Goal: Transaction & Acquisition: Purchase product/service

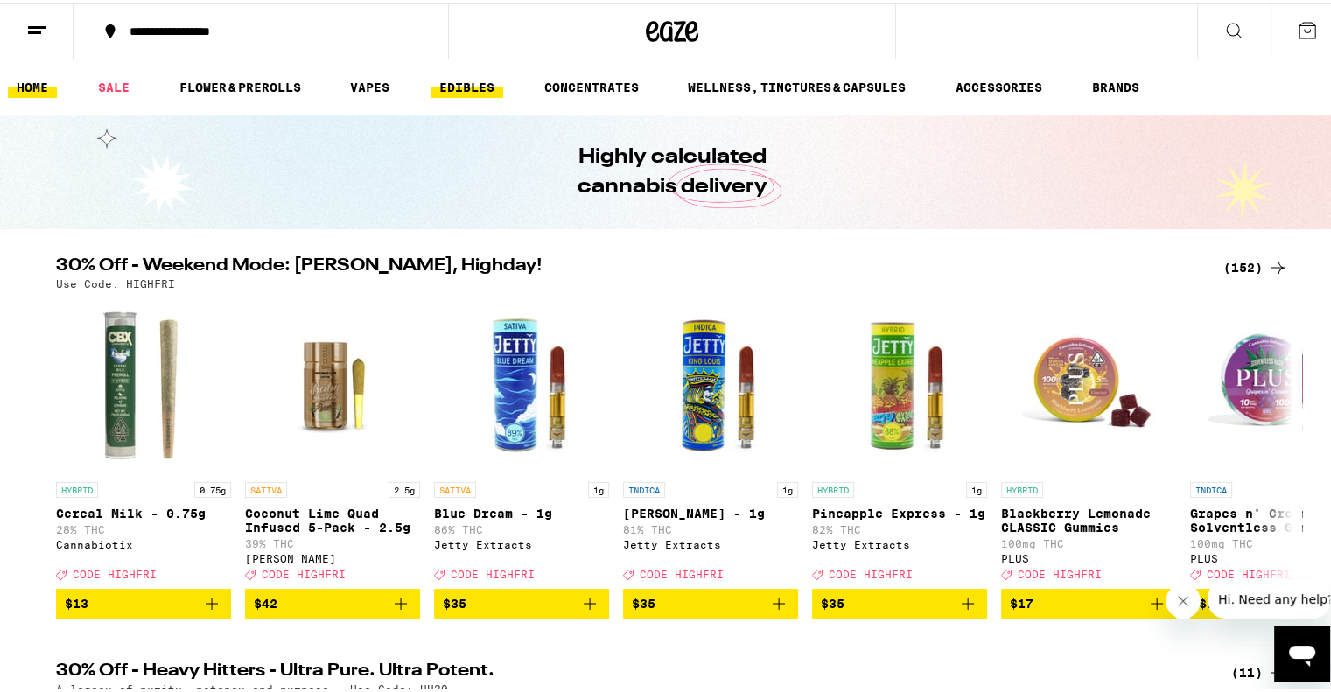
click at [466, 84] on link "EDIBLES" at bounding box center [467, 84] width 73 height 21
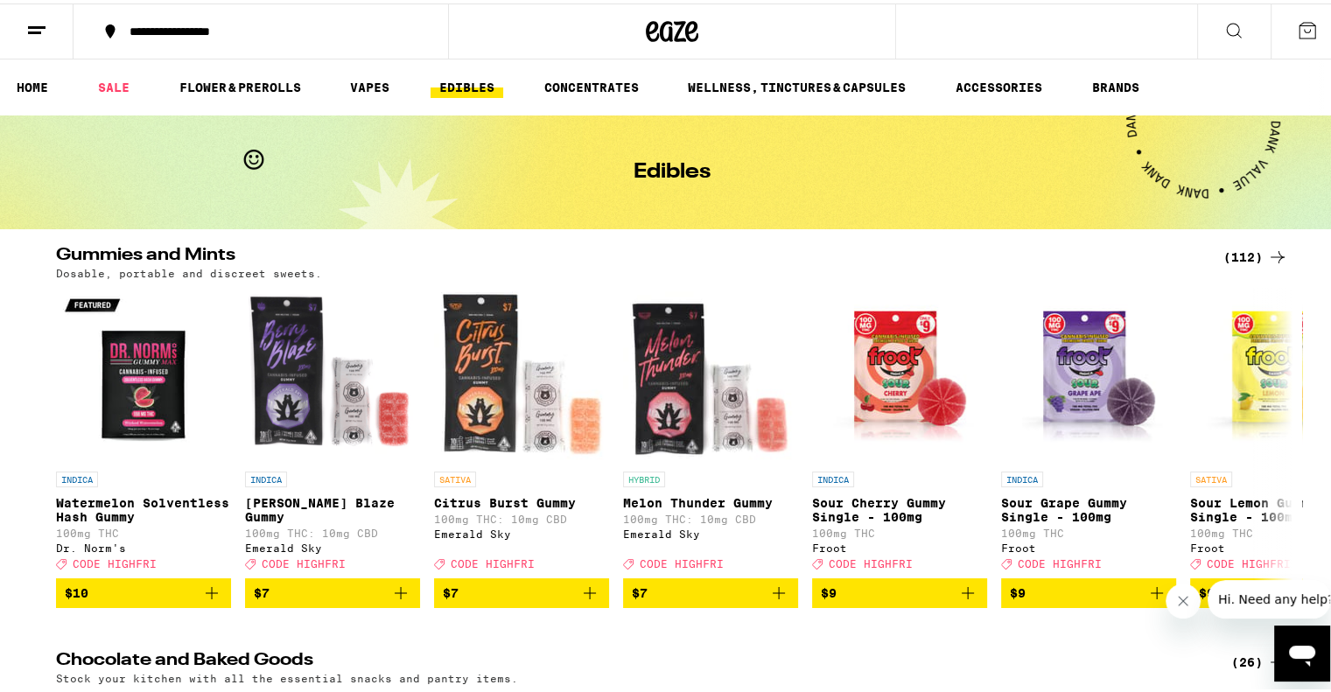
click at [1173, 591] on button "Close message from company" at bounding box center [1182, 600] width 35 height 35
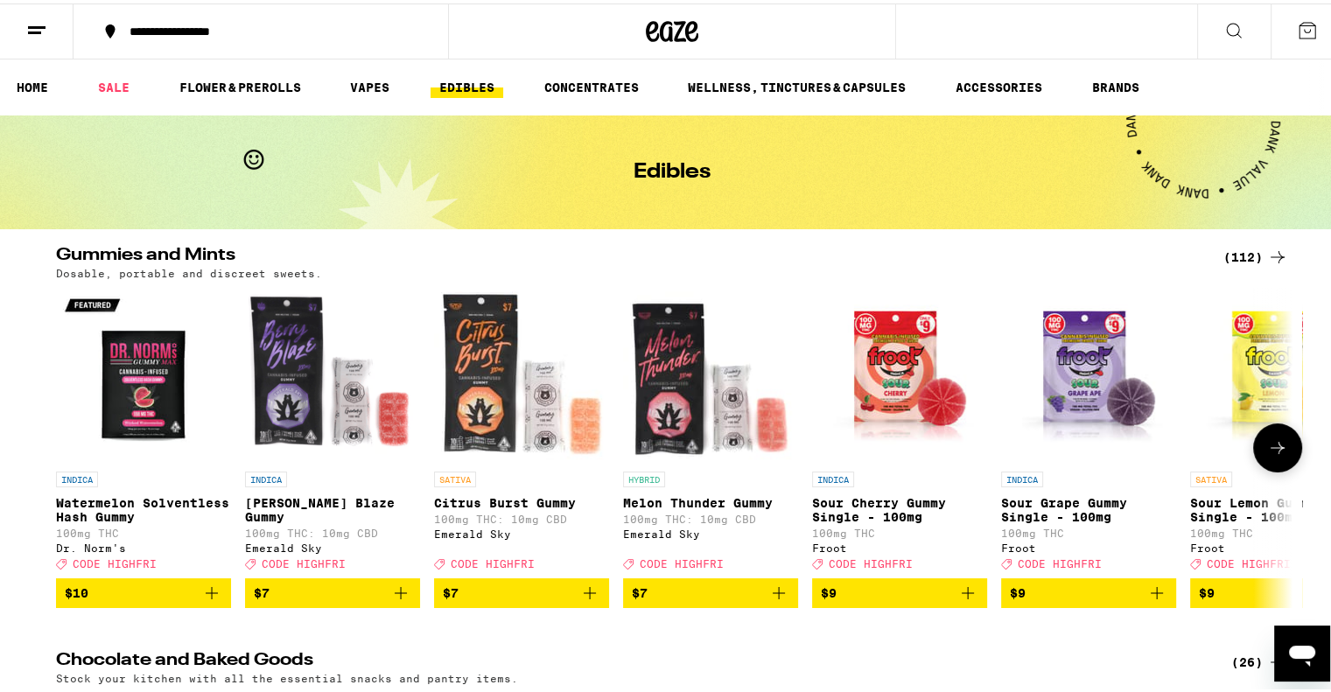
click at [1269, 455] on icon at bounding box center [1277, 444] width 21 height 21
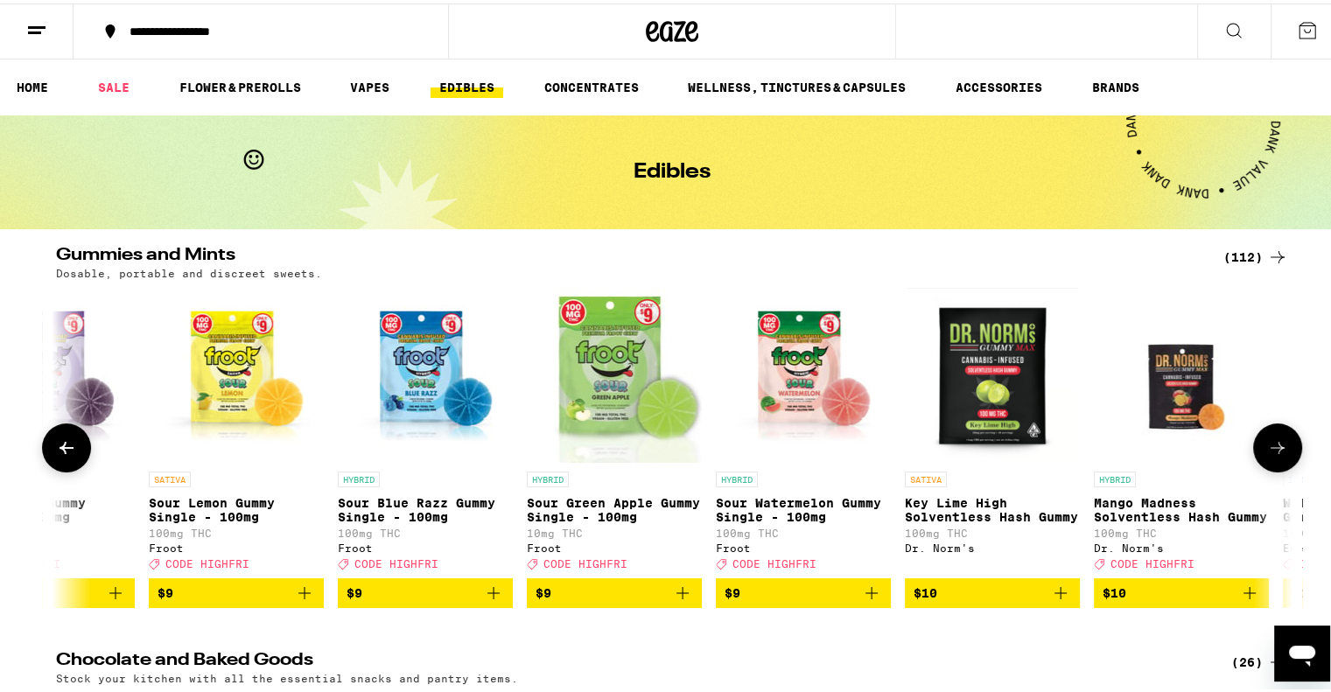
click at [1269, 455] on icon at bounding box center [1277, 444] width 21 height 21
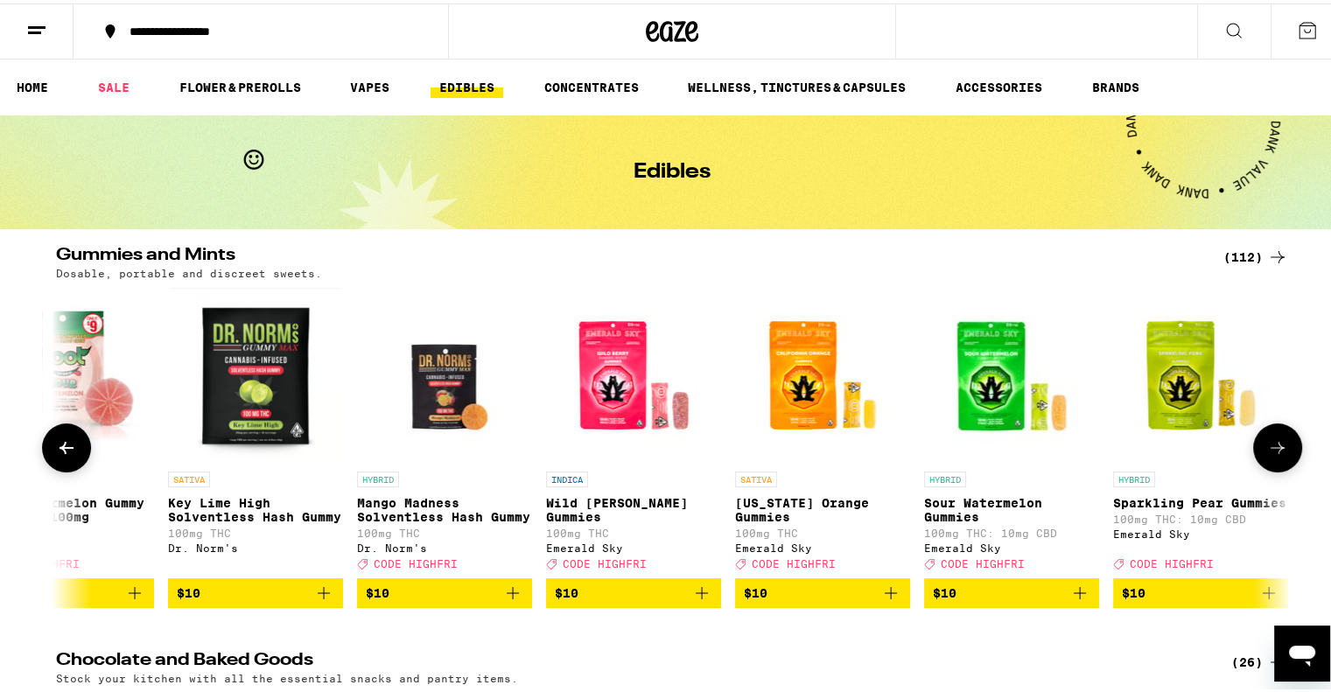
click at [1269, 455] on icon at bounding box center [1277, 444] width 21 height 21
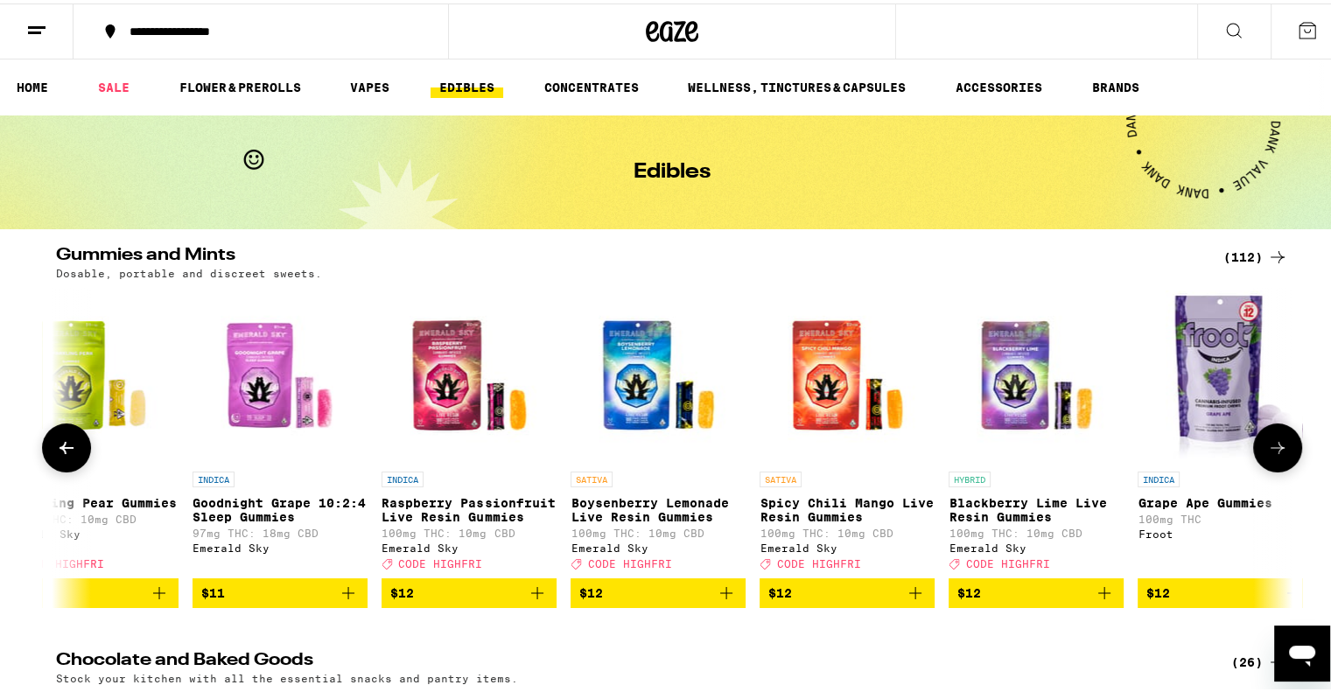
click at [1269, 455] on icon at bounding box center [1277, 444] width 21 height 21
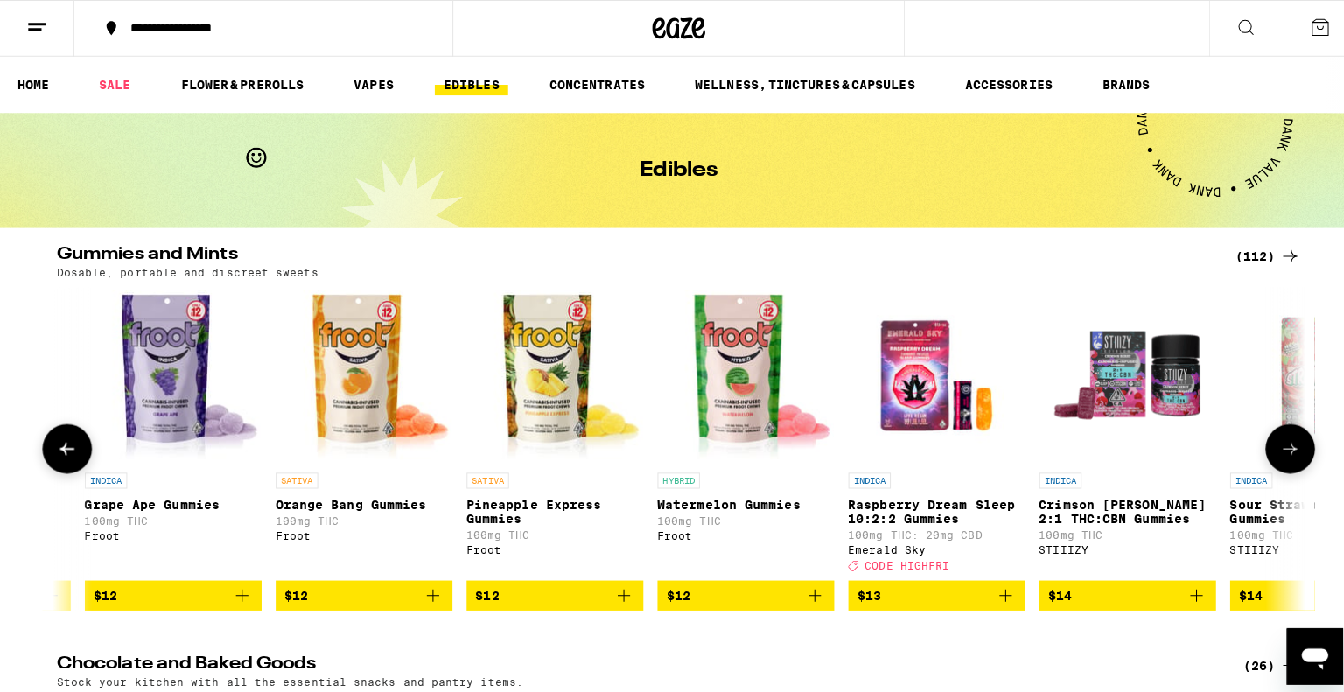
scroll to position [0, 3945]
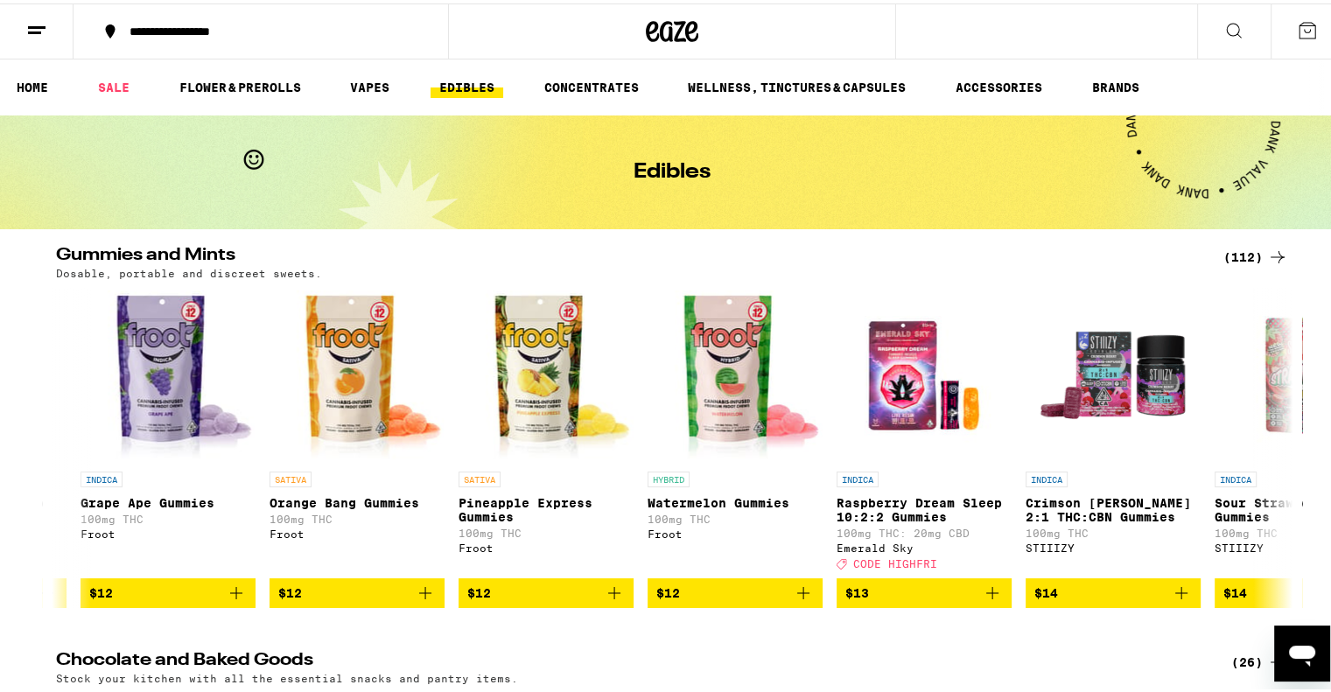
click at [1223, 34] on icon at bounding box center [1233, 27] width 21 height 21
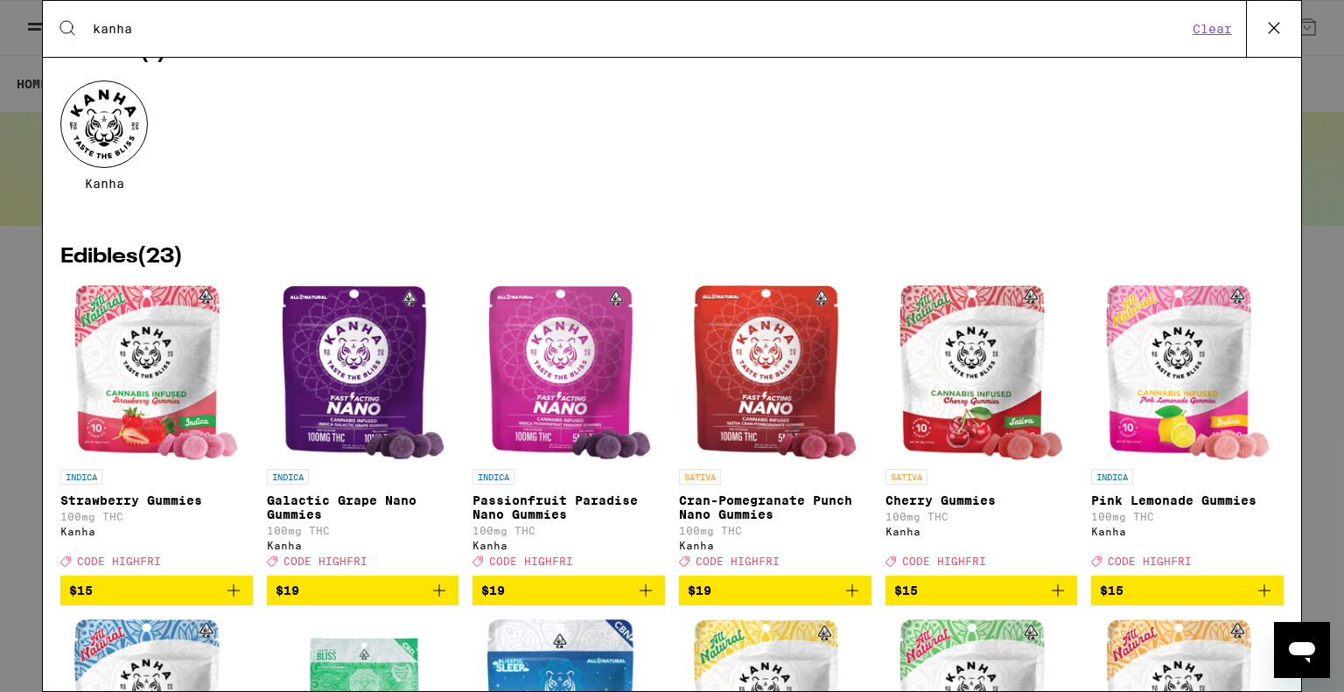
scroll to position [119, 0]
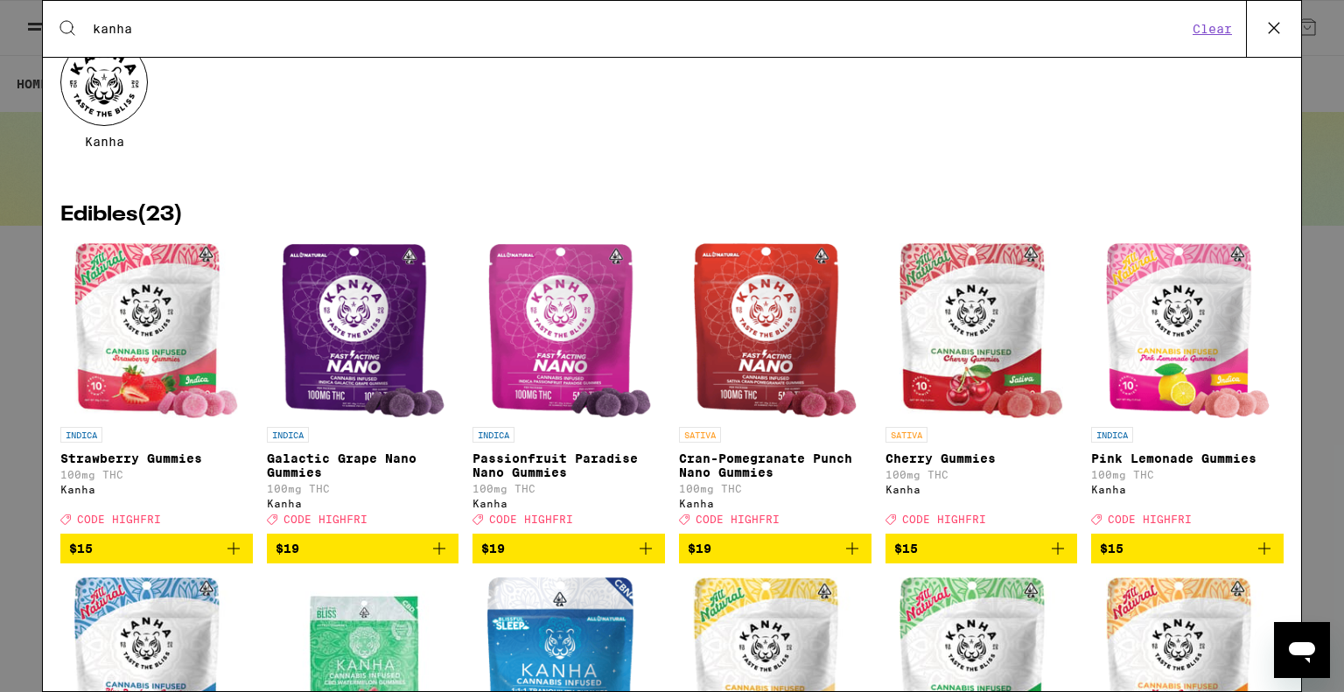
type input "kanha"
click at [842, 559] on icon "Add to bag" at bounding box center [852, 548] width 21 height 21
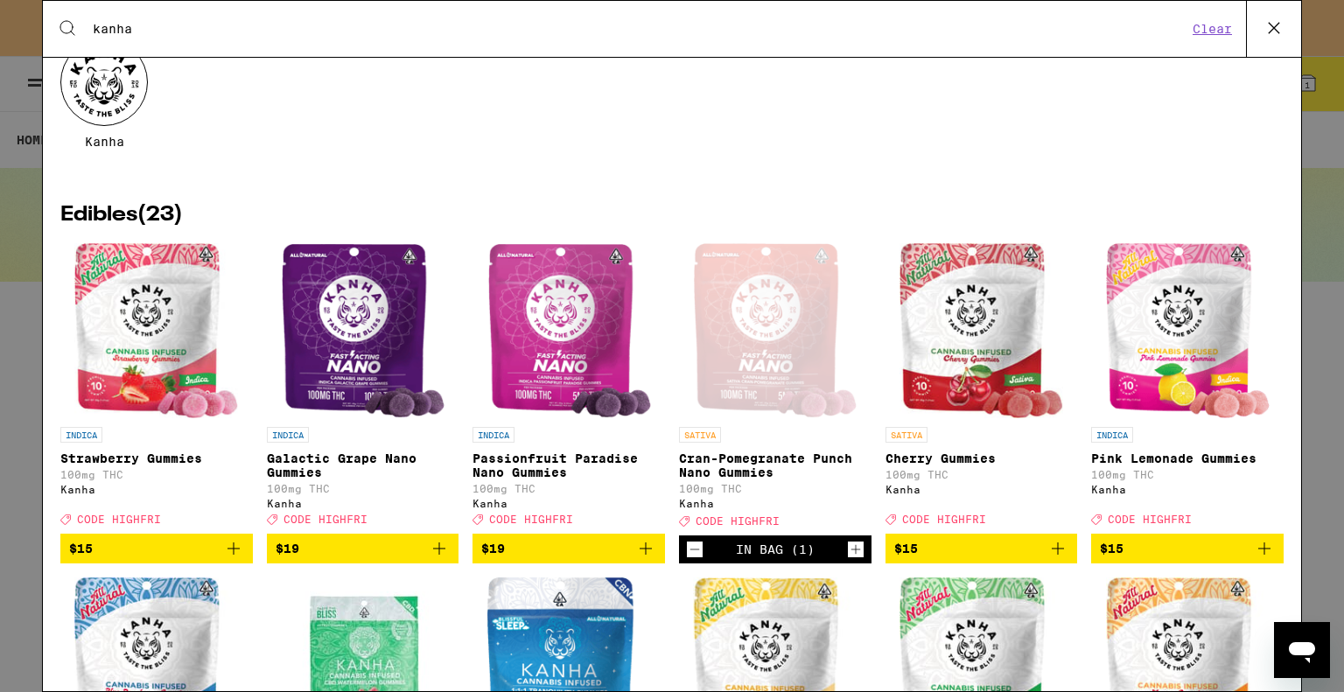
click at [435, 555] on icon "Add to bag" at bounding box center [439, 549] width 12 height 12
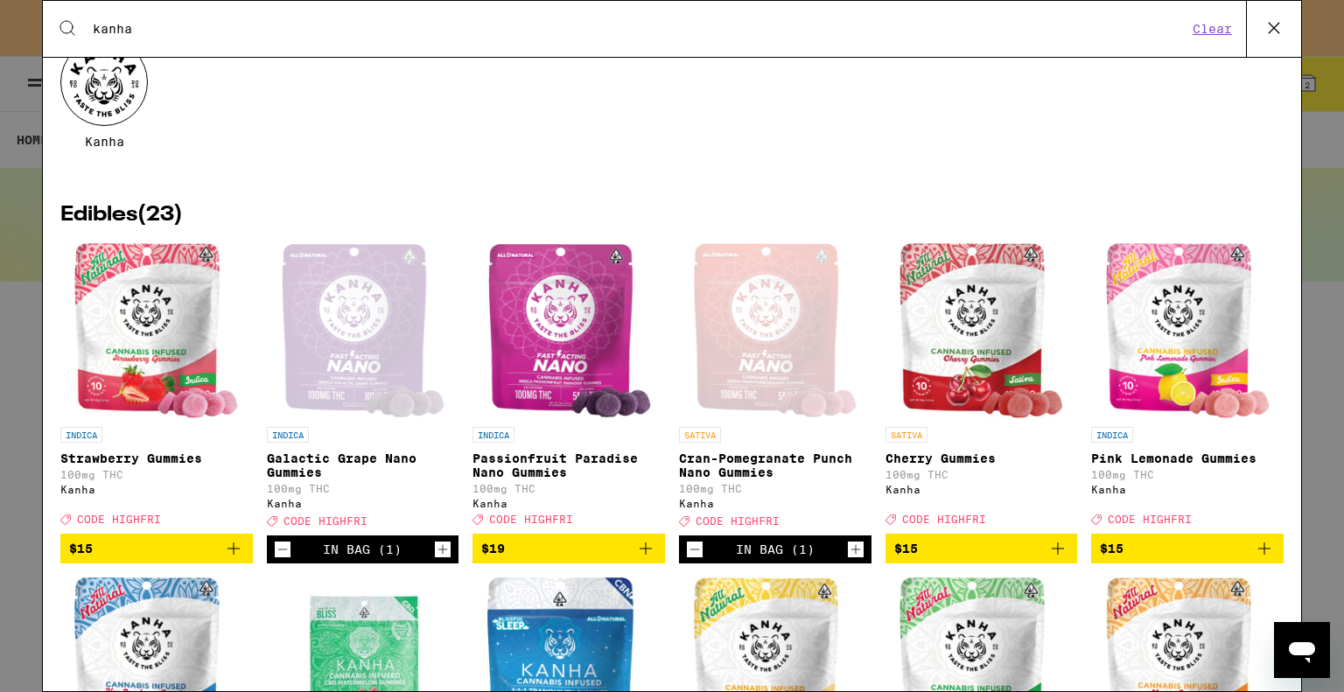
click at [641, 559] on icon "Add to bag" at bounding box center [645, 548] width 21 height 21
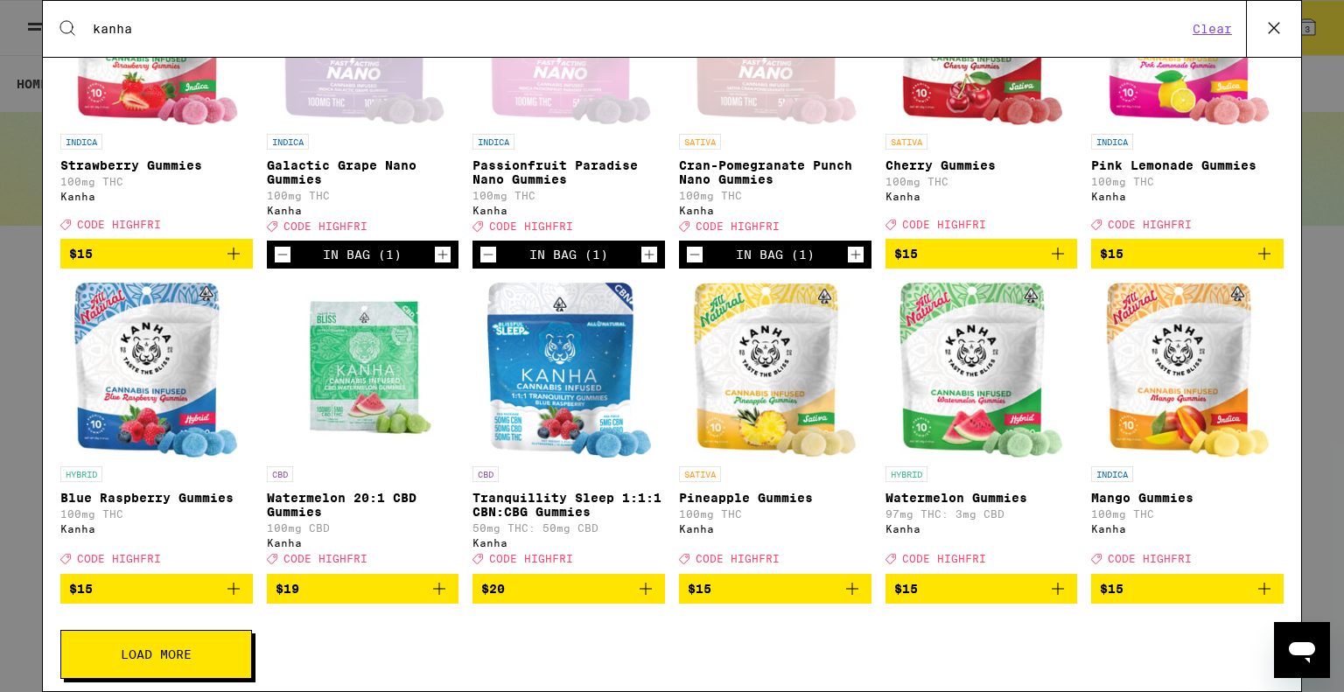
scroll to position [451, 0]
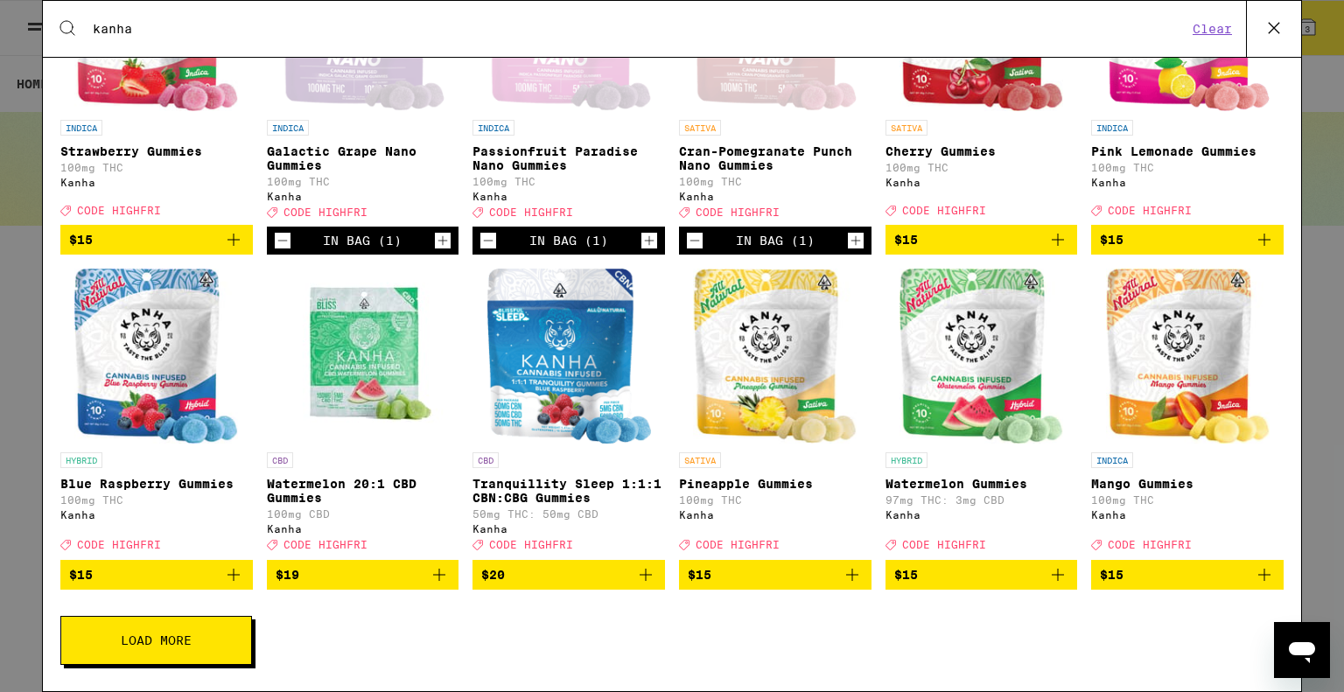
click at [182, 646] on span "Load More" at bounding box center [156, 640] width 71 height 12
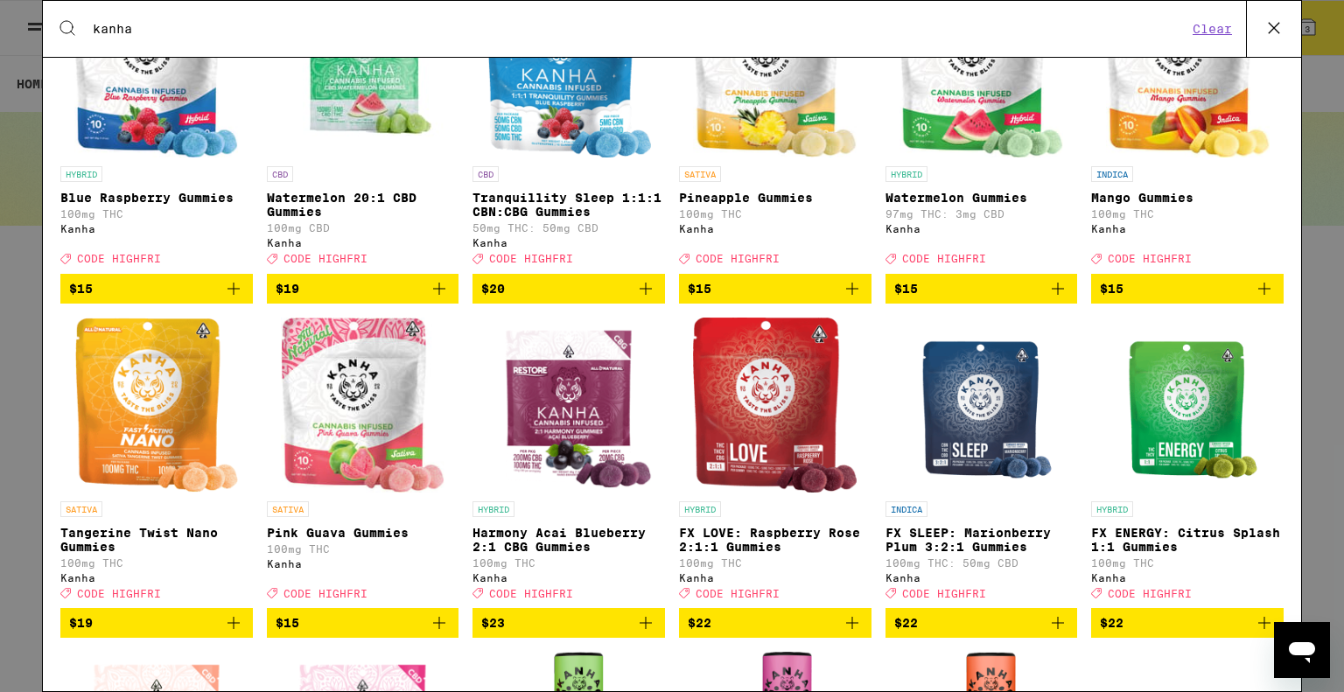
scroll to position [714, 0]
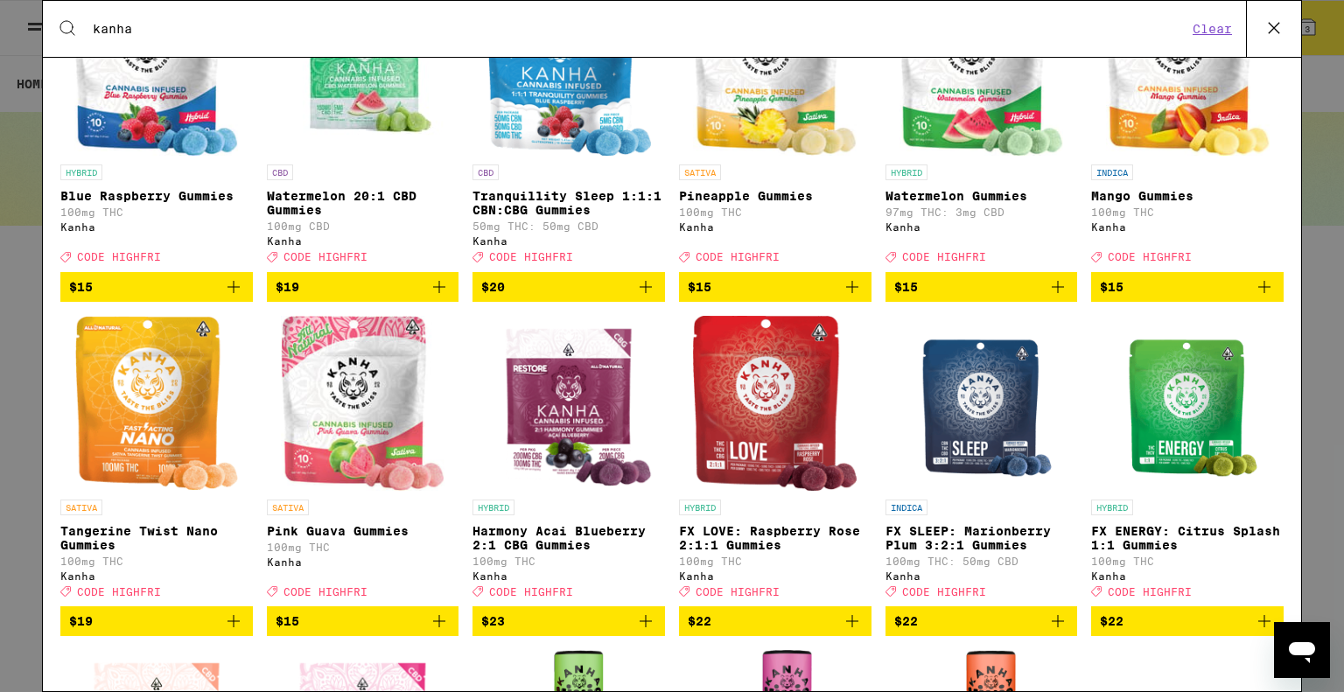
click at [232, 632] on icon "Add to bag" at bounding box center [233, 621] width 21 height 21
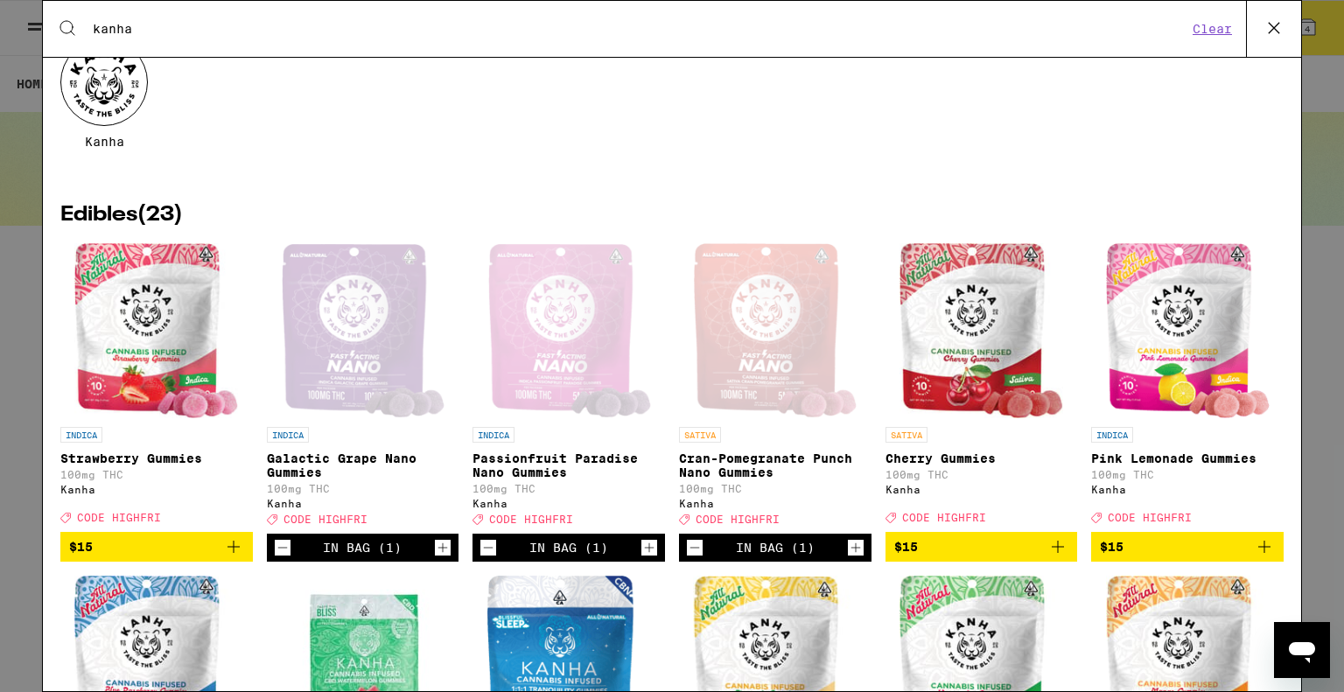
scroll to position [0, 0]
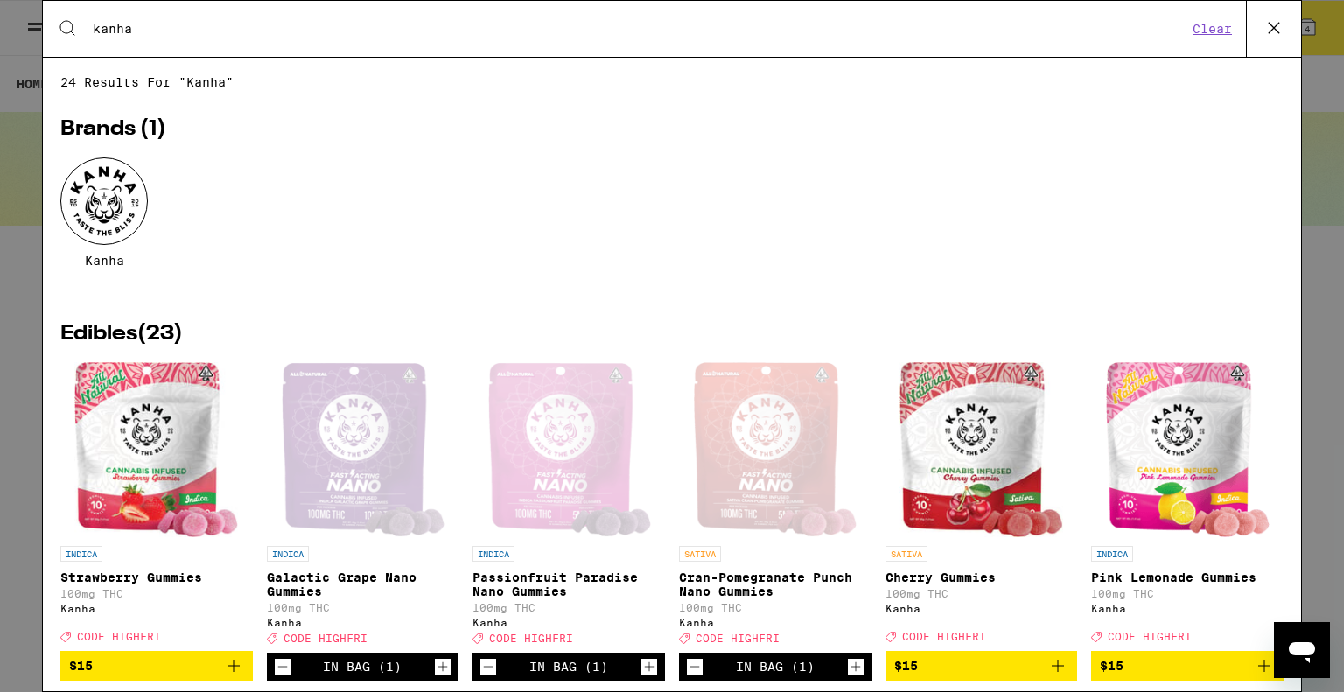
click at [1271, 21] on icon at bounding box center [1274, 28] width 26 height 26
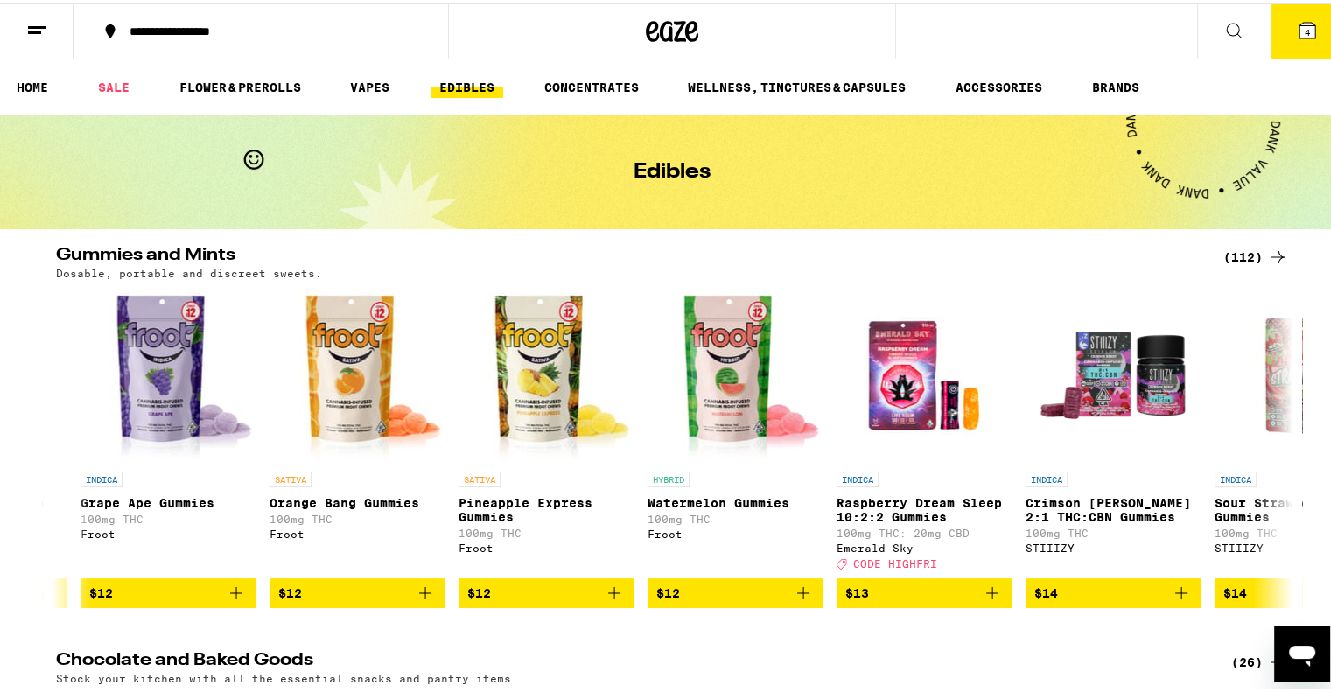
click at [1302, 22] on icon at bounding box center [1307, 27] width 16 height 16
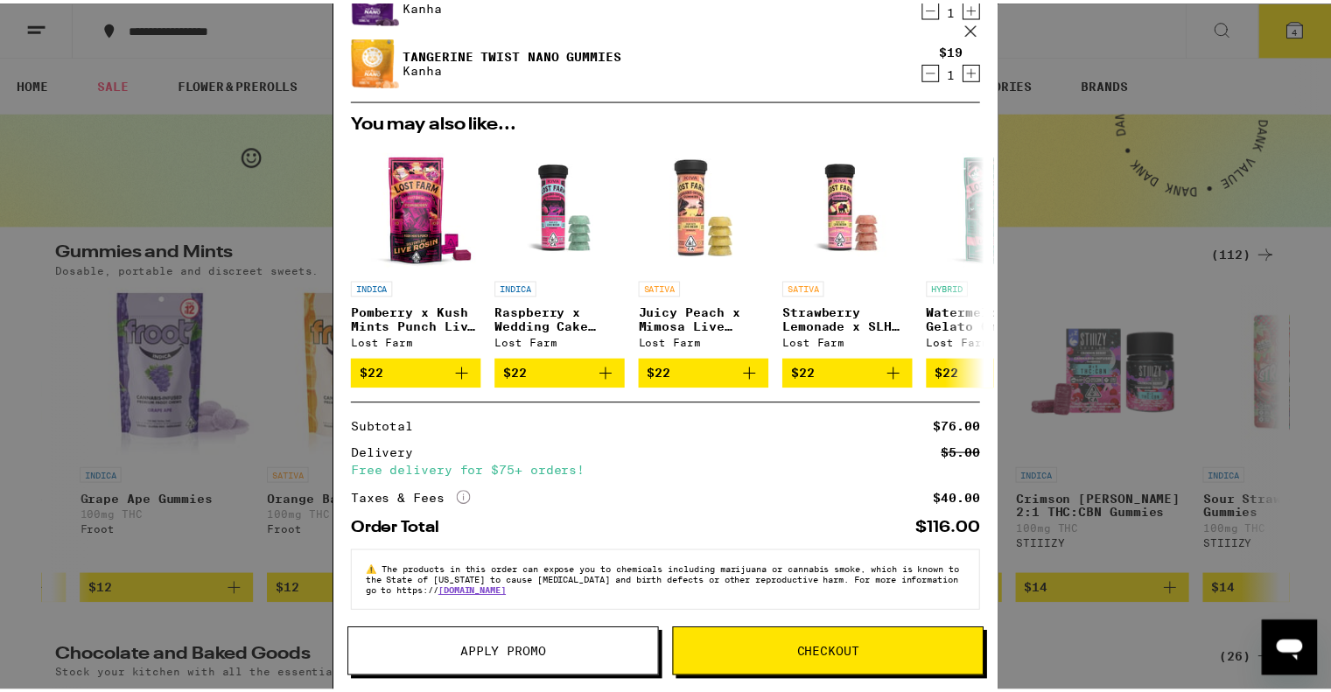
scroll to position [223, 0]
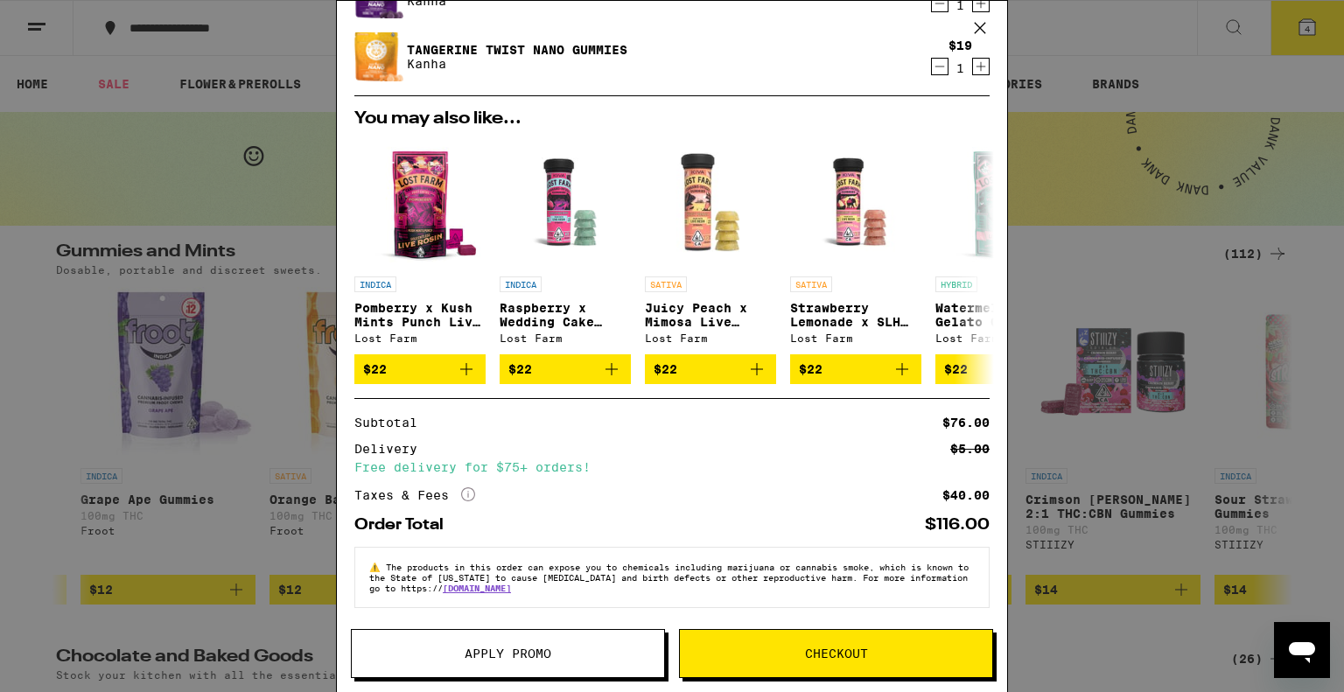
click at [543, 668] on button "Apply Promo" at bounding box center [508, 653] width 314 height 49
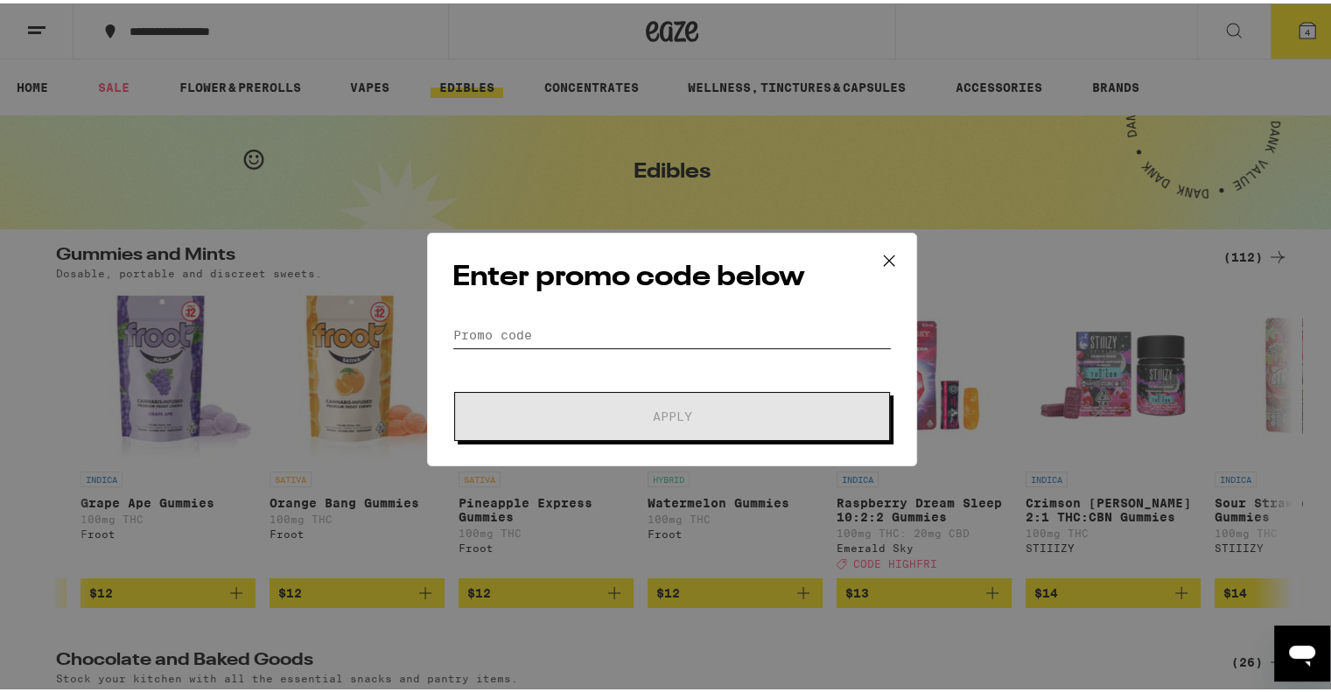
click at [489, 323] on input "Promo Code" at bounding box center [671, 332] width 439 height 26
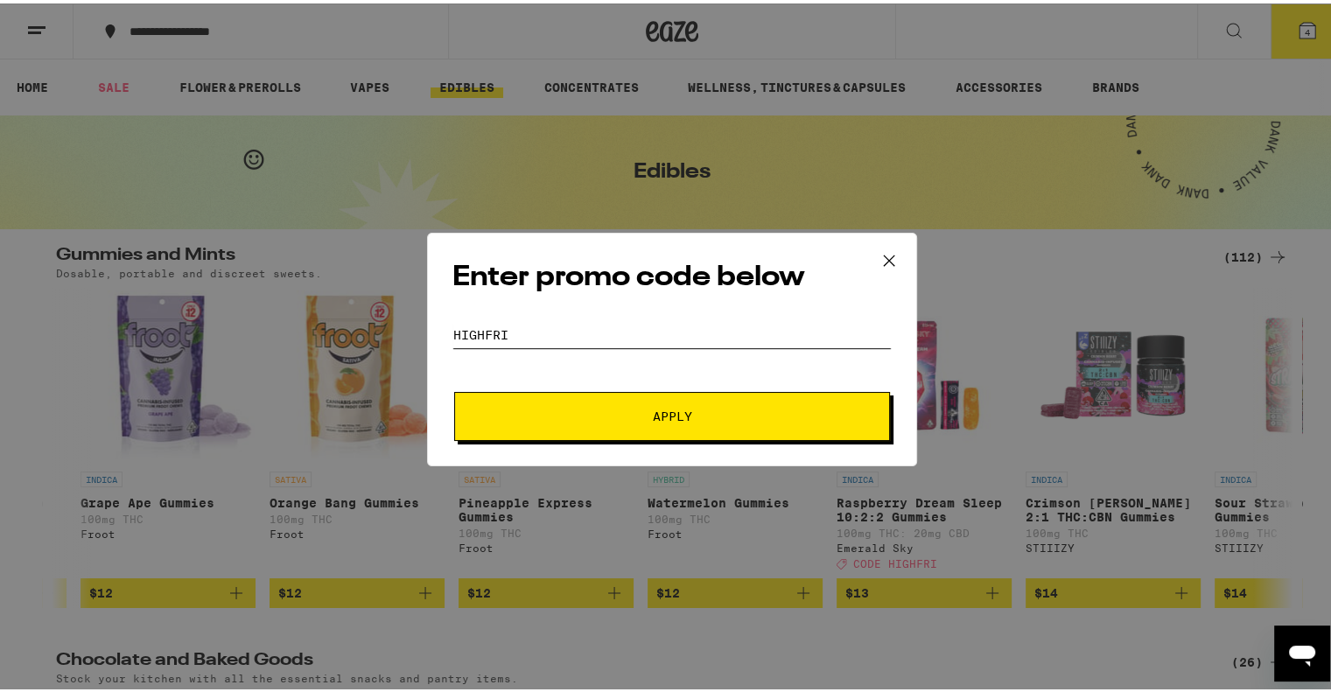
type input "highfri"
click at [672, 413] on span "Apply" at bounding box center [672, 413] width 39 height 12
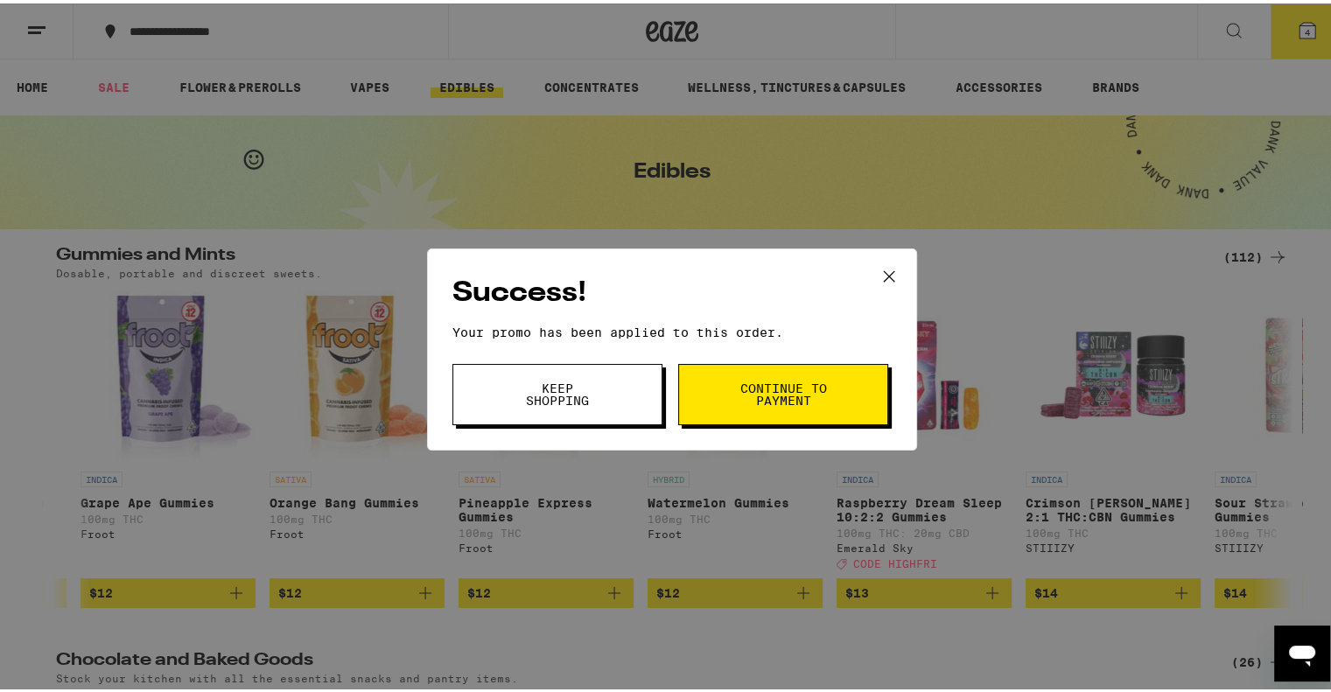
click at [754, 388] on span "Continue to payment" at bounding box center [783, 391] width 89 height 25
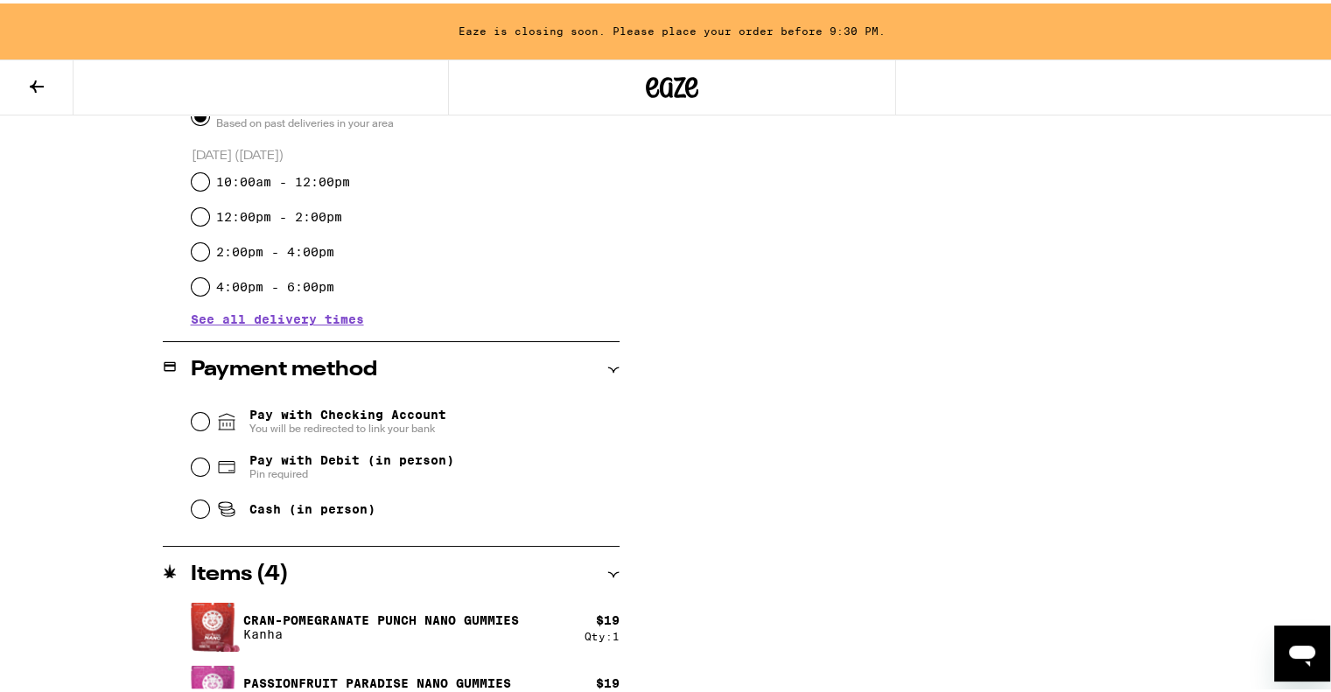
scroll to position [529, 0]
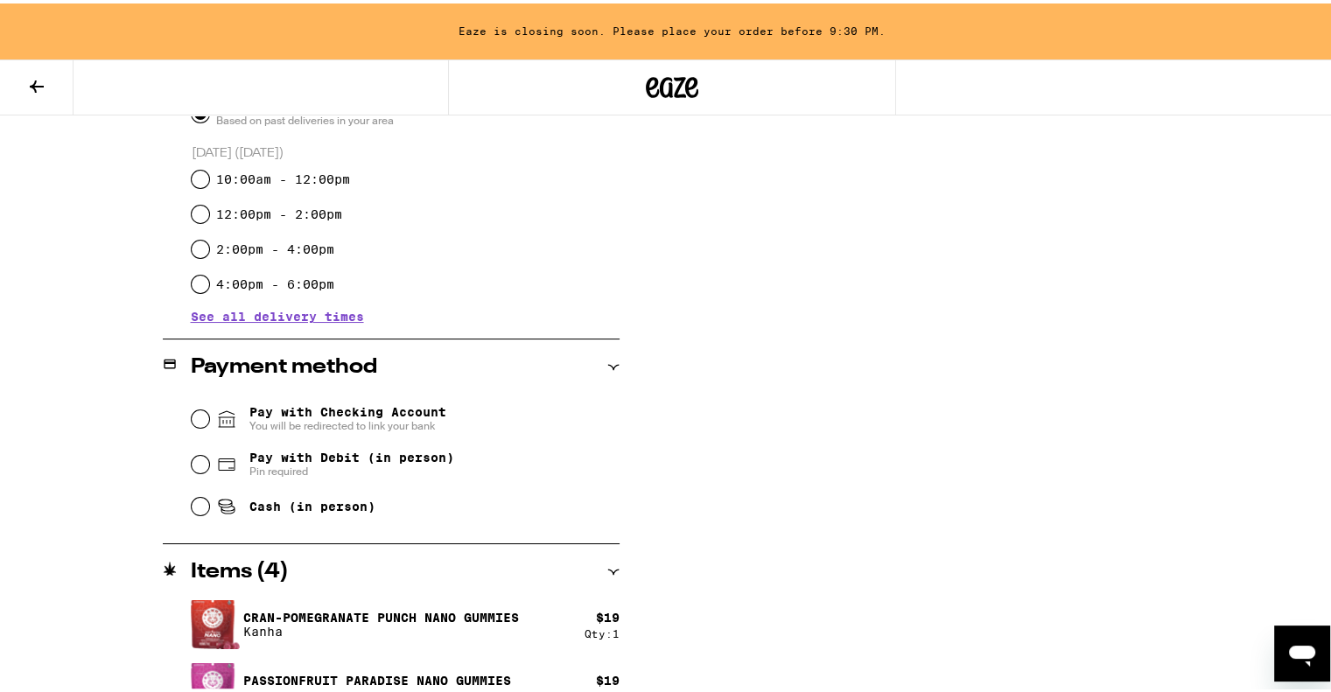
click at [275, 453] on span "Pay with Debit (in person)" at bounding box center [351, 454] width 205 height 14
click at [209, 453] on input "Pay with Debit (in person) Pin required" at bounding box center [201, 461] width 18 height 18
radio input "true"
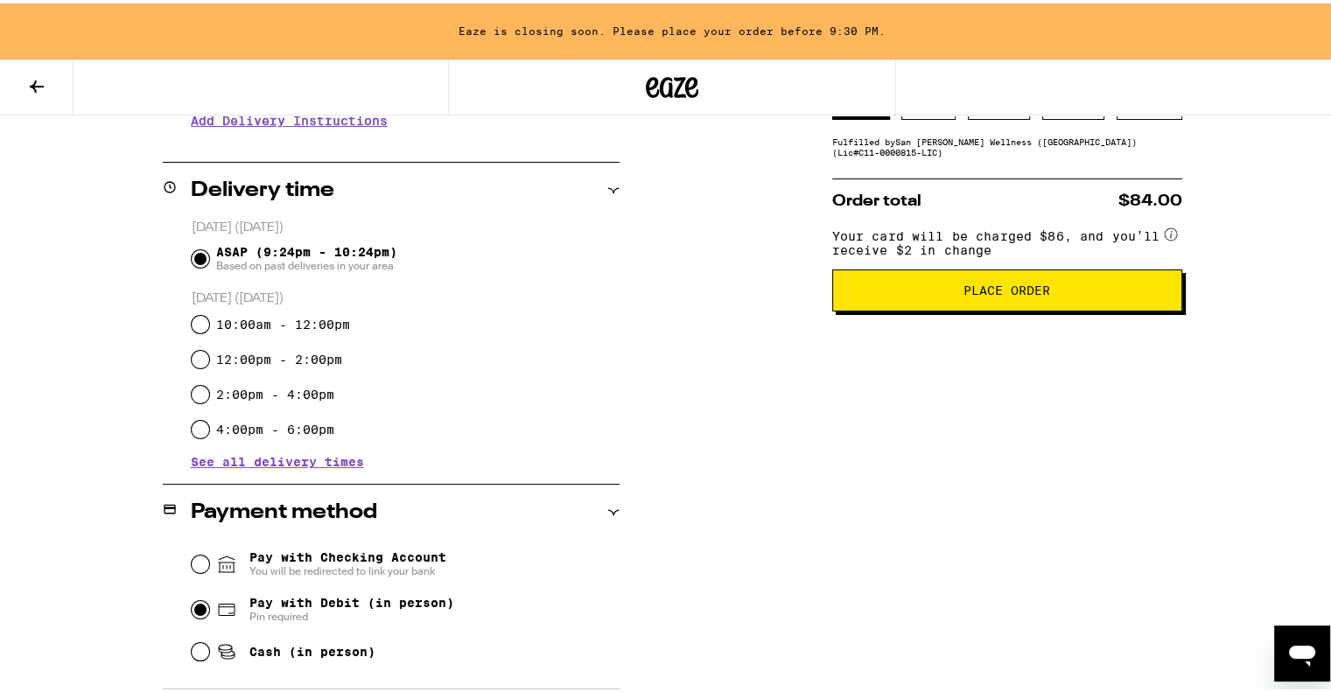
scroll to position [353, 0]
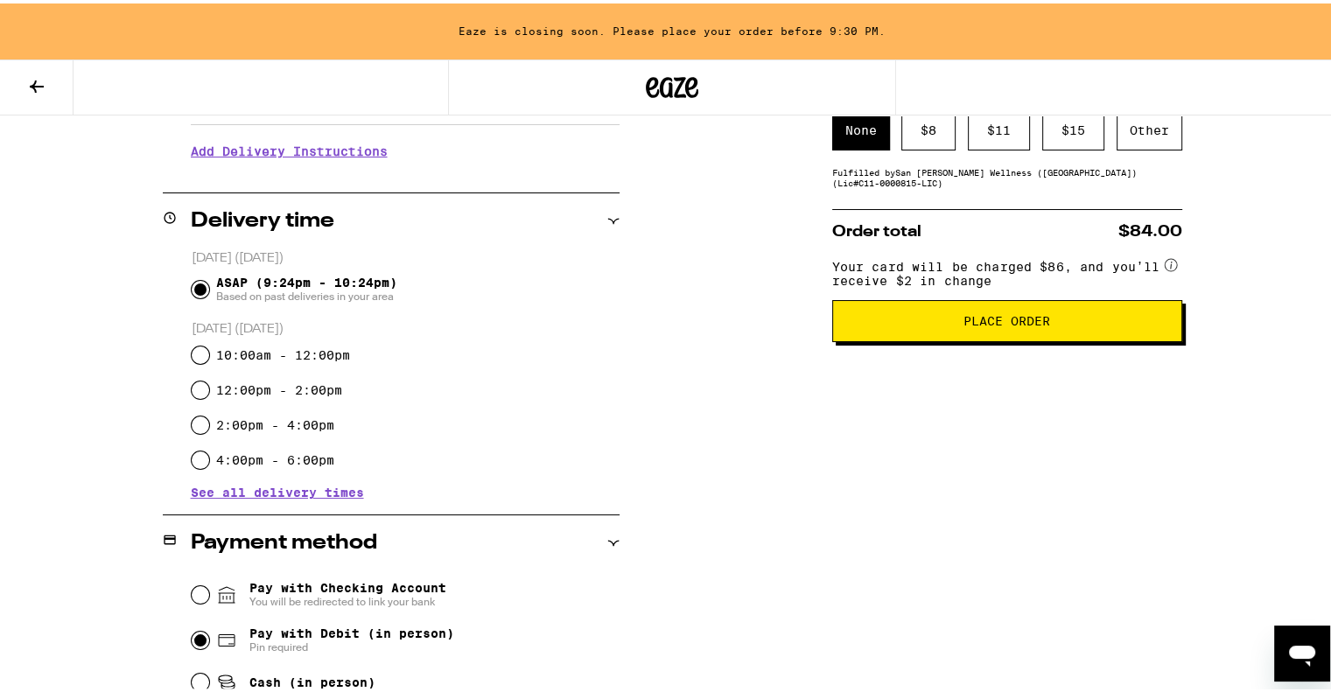
click at [964, 324] on span "Place Order" at bounding box center [1006, 318] width 87 height 12
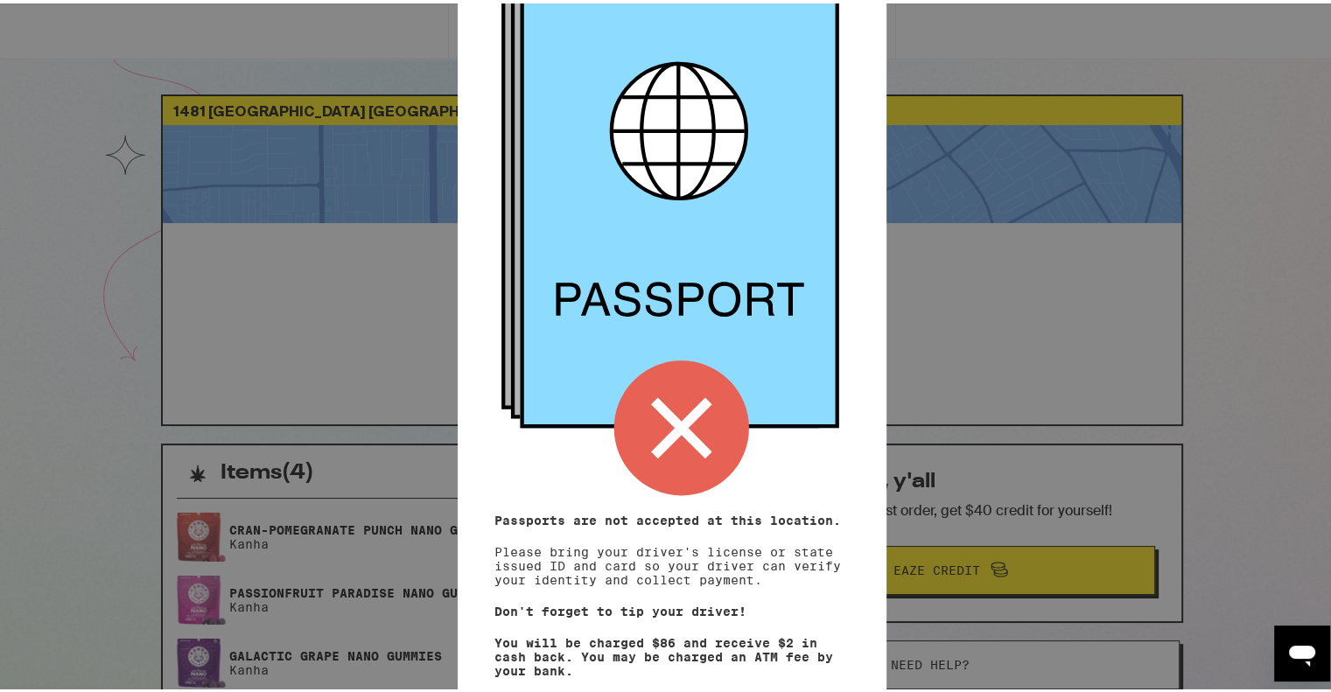
scroll to position [169, 0]
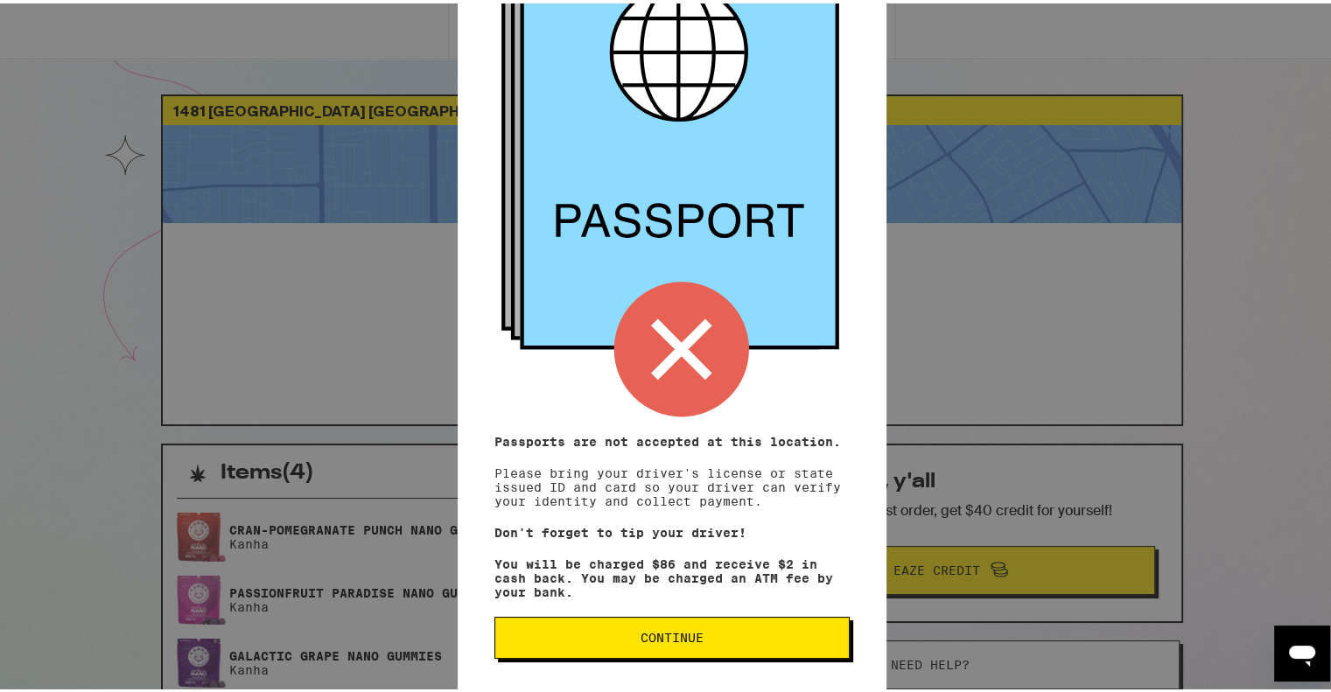
click at [644, 635] on span "Continue" at bounding box center [672, 634] width 63 height 12
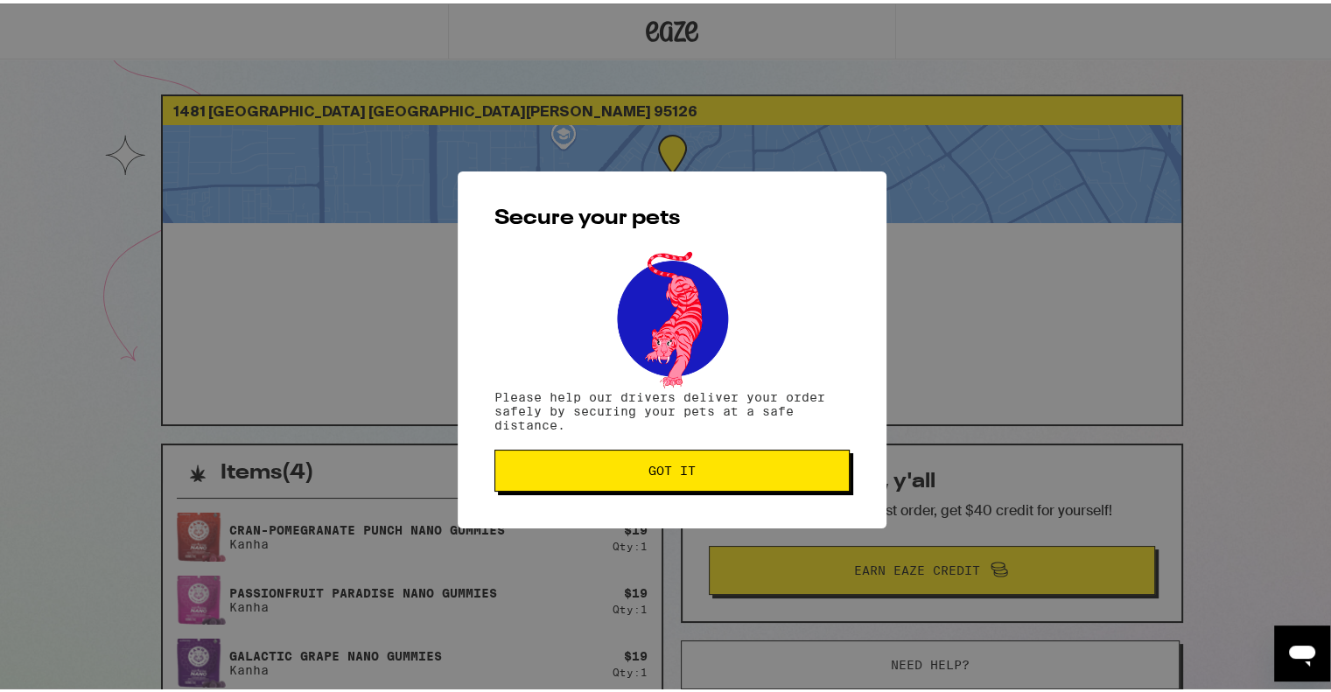
click at [674, 473] on span "Got it" at bounding box center [671, 467] width 47 height 12
